Goal: Information Seeking & Learning: Learn about a topic

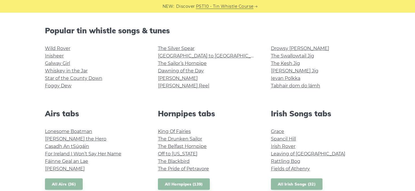
scroll to position [139, 0]
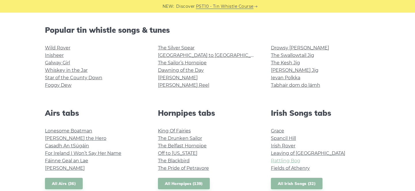
click at [281, 163] on link "Rattling Bog" at bounding box center [285, 160] width 29 height 5
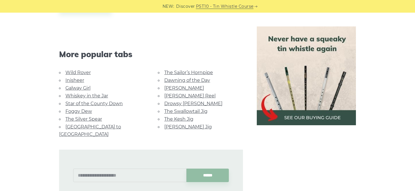
scroll to position [361, 0]
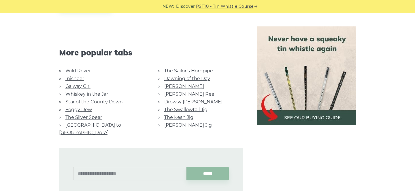
click at [107, 124] on link "[GEOGRAPHIC_DATA] to [GEOGRAPHIC_DATA]" at bounding box center [90, 129] width 62 height 13
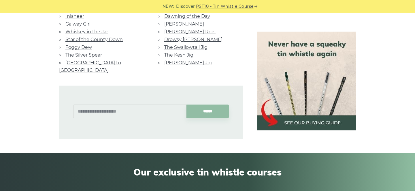
scroll to position [412, 0]
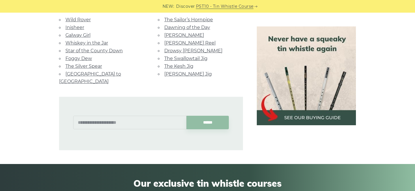
click at [185, 74] on link "Morrison’s Jig" at bounding box center [188, 73] width 48 height 5
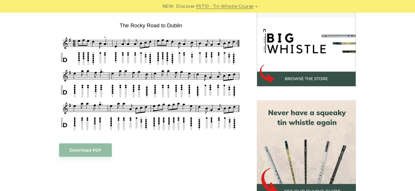
scroll to position [164, 0]
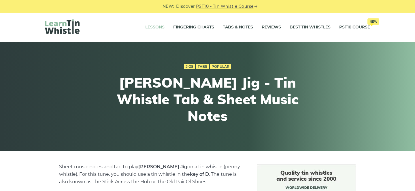
click at [149, 29] on link "Lessons" at bounding box center [154, 27] width 19 height 14
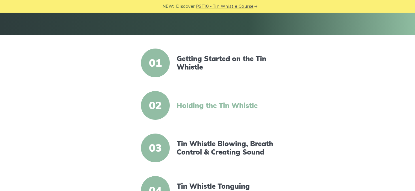
scroll to position [117, 0]
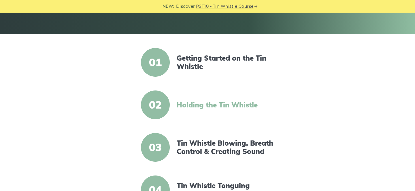
click at [208, 103] on link "Holding the Tin Whistle" at bounding box center [226, 105] width 99 height 8
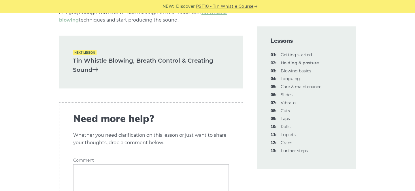
scroll to position [902, 0]
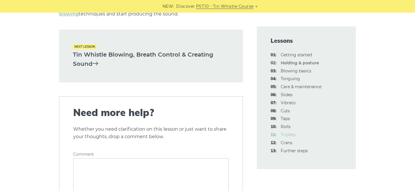
click at [291, 136] on link "11: Triplets" at bounding box center [287, 134] width 15 height 5
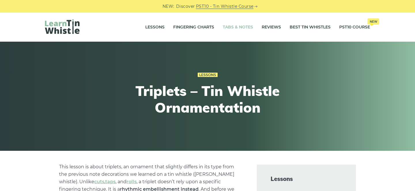
click at [237, 23] on link "Tabs & Notes" at bounding box center [238, 27] width 30 height 14
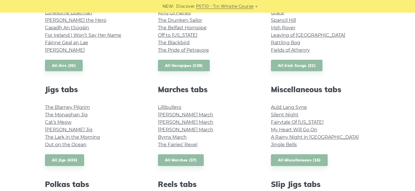
scroll to position [262, 0]
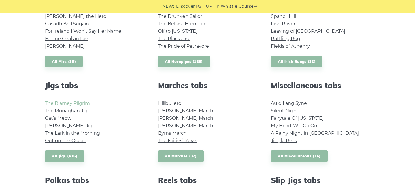
click at [81, 102] on link "The Blarney Pilgrim" at bounding box center [67, 103] width 45 height 5
click at [73, 113] on link "The Monaghan Jig" at bounding box center [66, 110] width 43 height 5
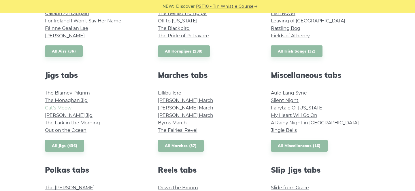
click at [64, 106] on link "Cat’s Meow" at bounding box center [58, 107] width 26 height 5
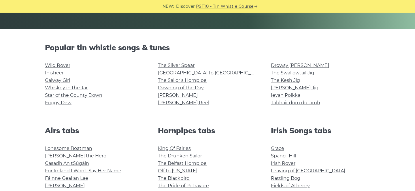
scroll to position [117, 0]
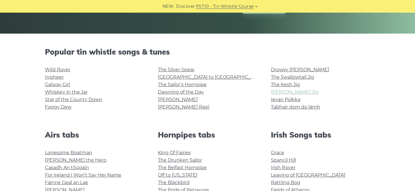
click at [289, 91] on link "[PERSON_NAME] Jig" at bounding box center [295, 92] width 48 height 5
click at [283, 109] on link "Tabhair dom do lámh" at bounding box center [295, 107] width 49 height 5
click at [56, 94] on link "Whiskey in the Jar" at bounding box center [66, 92] width 43 height 5
click at [287, 84] on link "The Kesh Jig" at bounding box center [285, 84] width 29 height 5
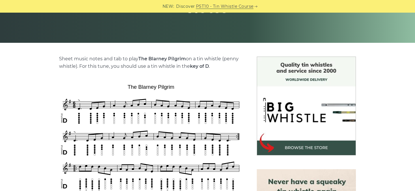
scroll to position [104, 0]
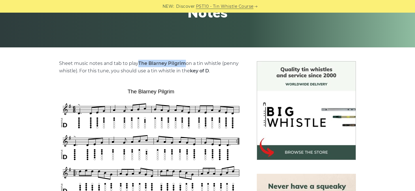
drag, startPoint x: 139, startPoint y: 64, endPoint x: 184, endPoint y: 62, distance: 44.6
click at [184, 62] on strong "The Blarney Pilgrim" at bounding box center [162, 63] width 48 height 5
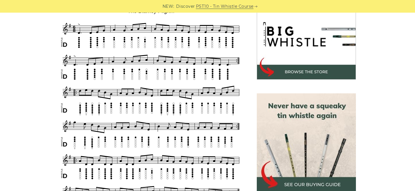
scroll to position [182, 0]
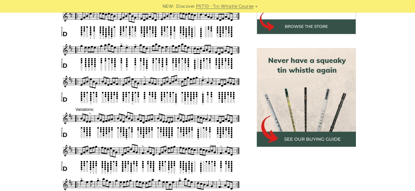
scroll to position [232, 0]
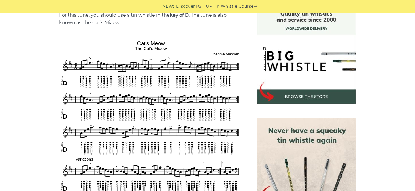
scroll to position [160, 0]
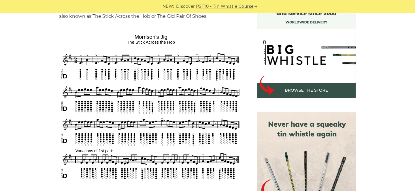
scroll to position [192, 0]
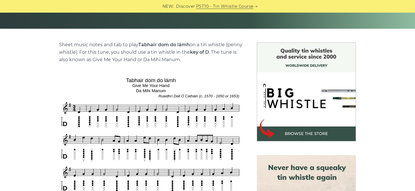
scroll to position [129, 0]
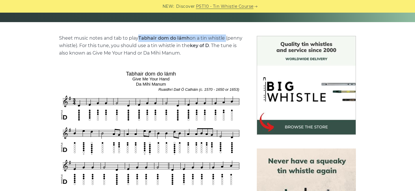
drag, startPoint x: 139, startPoint y: 37, endPoint x: 227, endPoint y: 39, distance: 88.1
click at [227, 39] on p "Sheet music notes and tab to play Tabhair dom do lámh on a tin whistle (penny w…" at bounding box center [151, 46] width 184 height 22
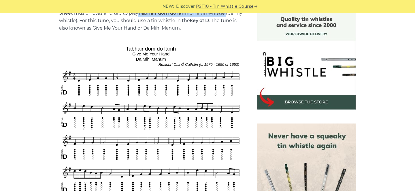
scroll to position [158, 0]
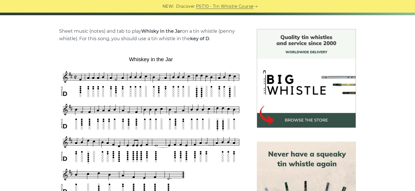
scroll to position [134, 0]
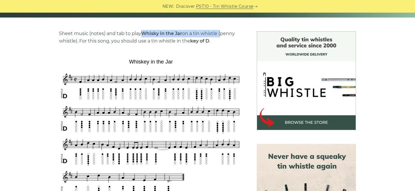
drag, startPoint x: 221, startPoint y: 33, endPoint x: 142, endPoint y: 34, distance: 78.3
click at [142, 34] on p "Sheet music (notes) and tab to play Whisky in the Jar on a tin whistle (penny w…" at bounding box center [151, 37] width 184 height 15
copy p "Whisky in the Jar on a tin whistle"
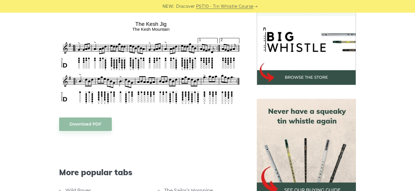
scroll to position [181, 0]
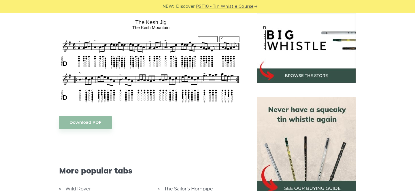
click at [320, 79] on img at bounding box center [306, 33] width 99 height 99
